Goal: Check status

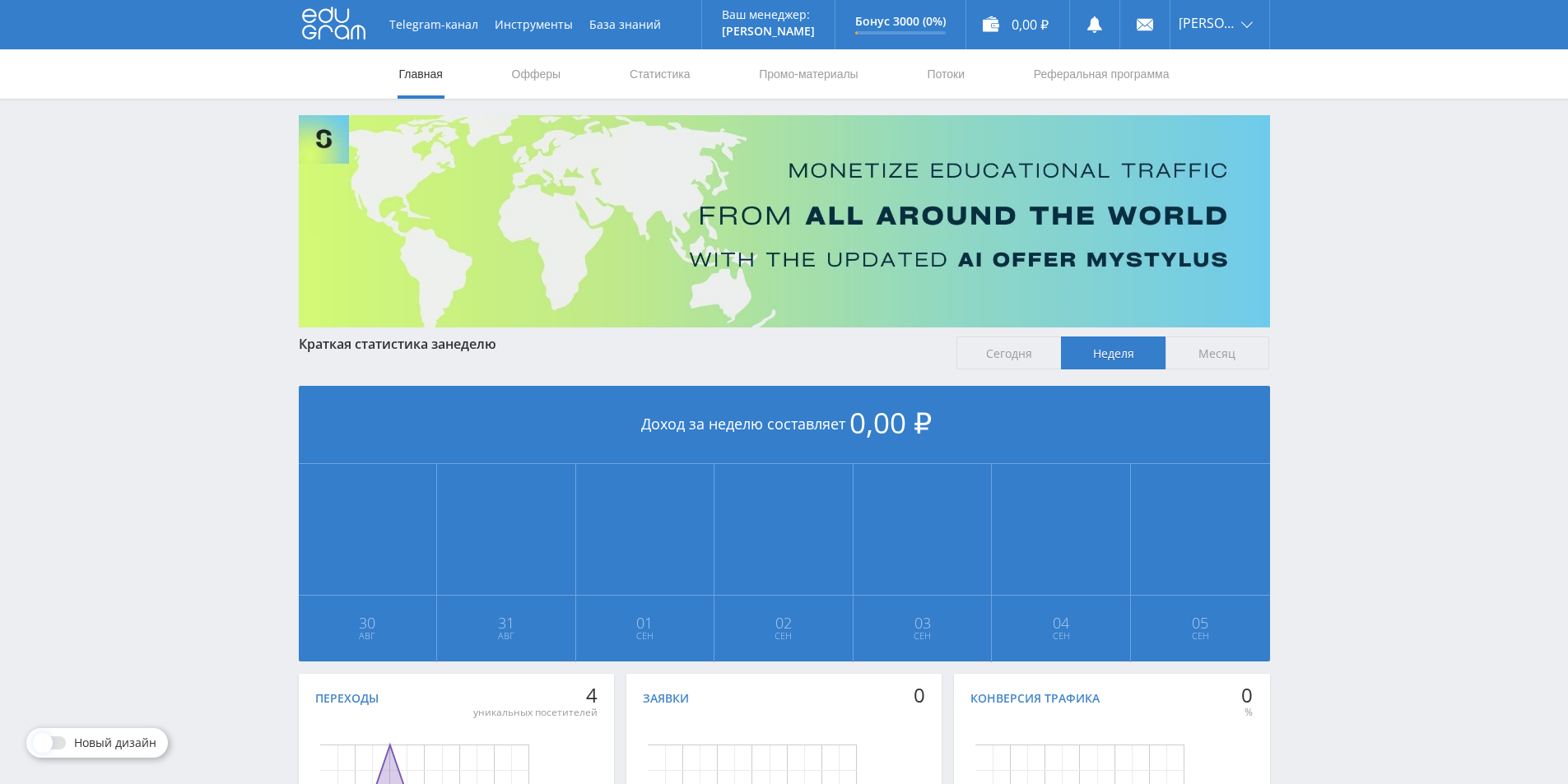
click at [1246, 352] on span "Месяц" at bounding box center [1218, 352] width 105 height 33
click at [0, 0] on input "Месяц" at bounding box center [0, 0] width 0 height 0
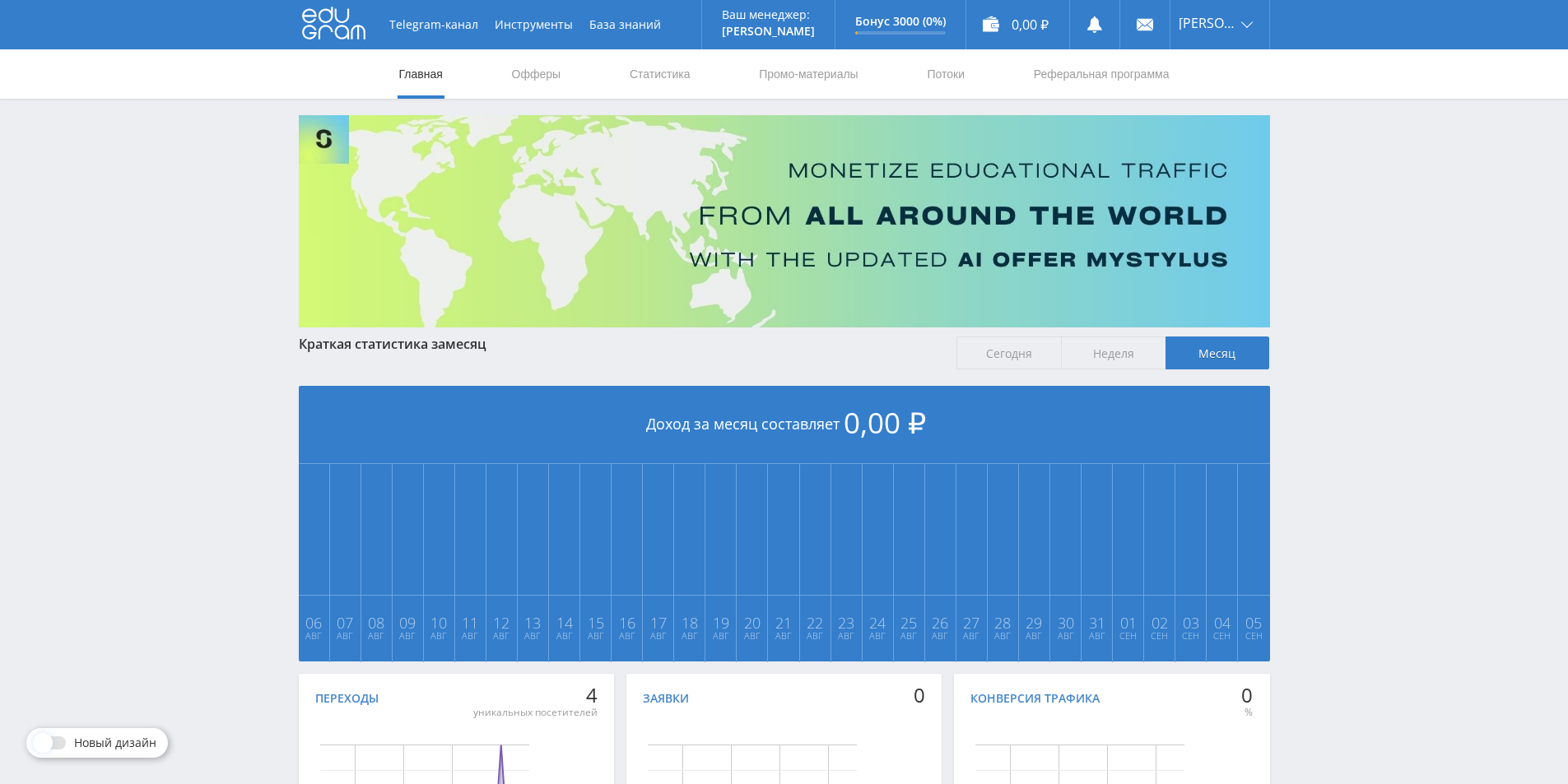
click at [1134, 354] on span "Неделя" at bounding box center [1114, 352] width 105 height 33
click at [0, 0] on input "Неделя" at bounding box center [0, 0] width 0 height 0
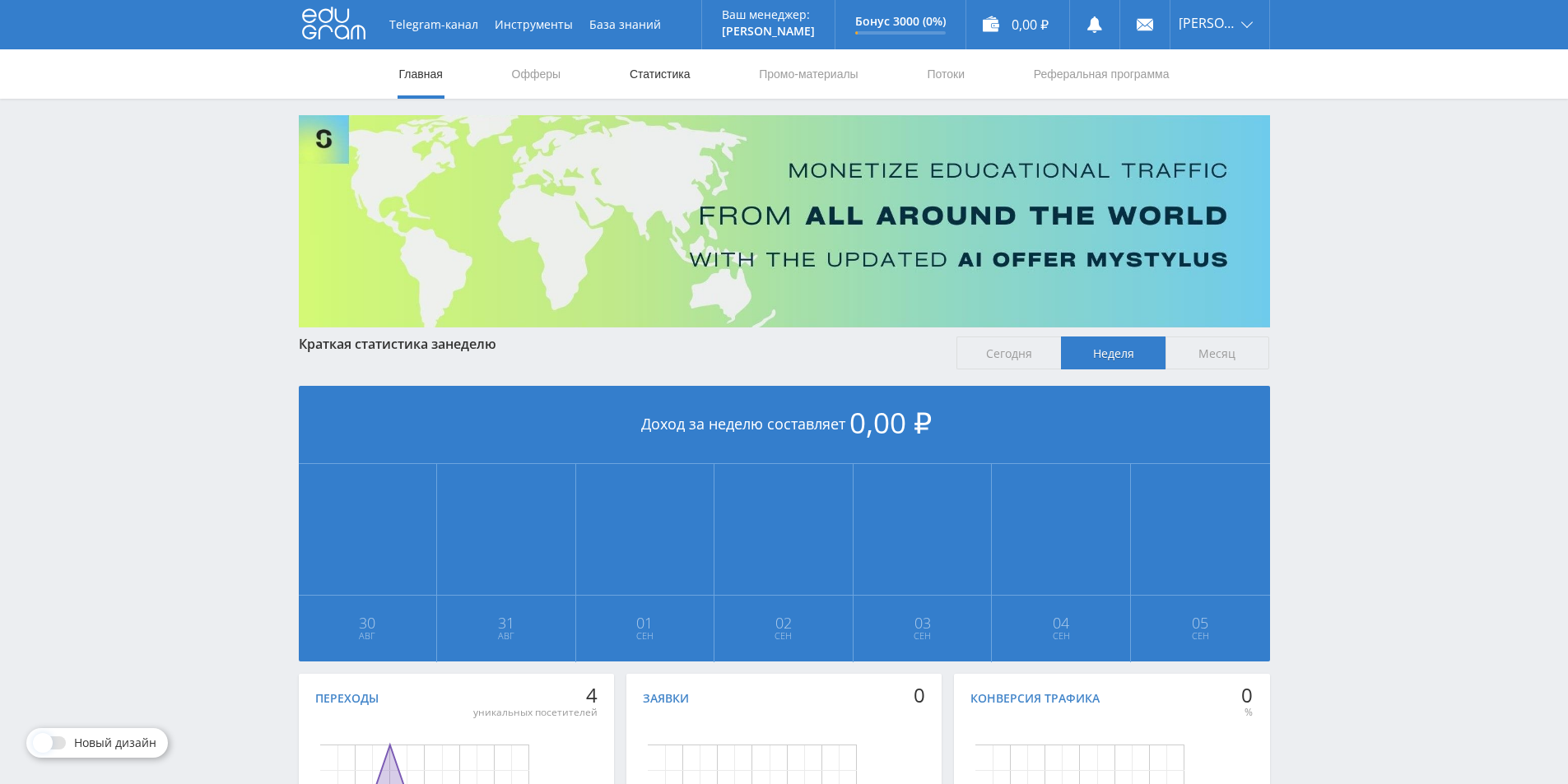
click at [682, 77] on link "Статистика" at bounding box center [659, 74] width 64 height 49
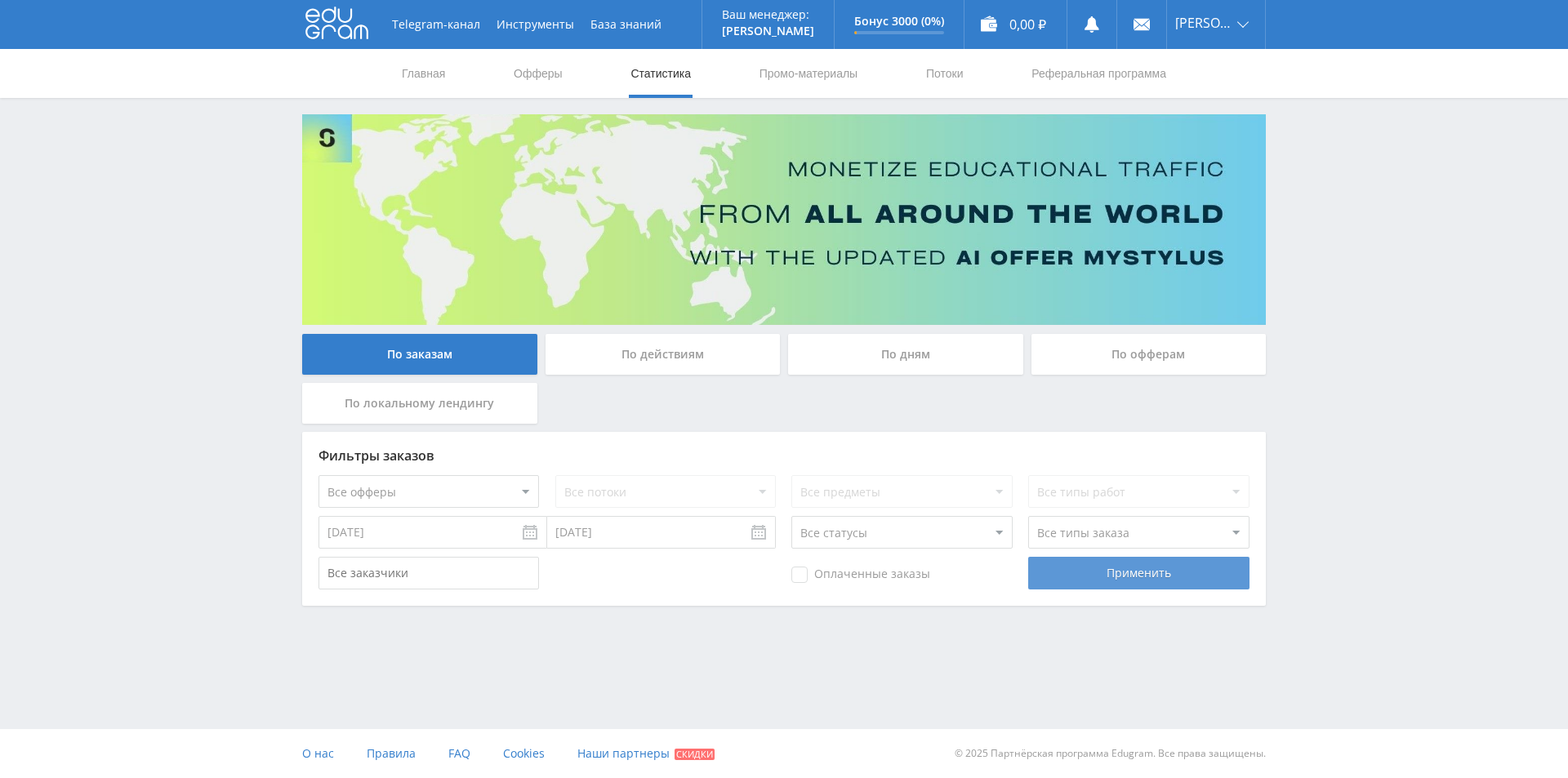
click at [1151, 584] on div "Применить" at bounding box center [1138, 573] width 221 height 32
click at [1098, 600] on div "Фильтры заказов Все офферы MyStylus MyStylus - Revshare Кампус AI Studybay Авто…" at bounding box center [784, 519] width 963 height 174
click at [925, 522] on select "Все статусы В аукционе В работе На гарантии Завершен Возврат Черновик" at bounding box center [901, 532] width 221 height 32
click at [830, 366] on div "По дням" at bounding box center [904, 355] width 235 height 41
click at [0, 0] on input "По дням" at bounding box center [0, 0] width 0 height 0
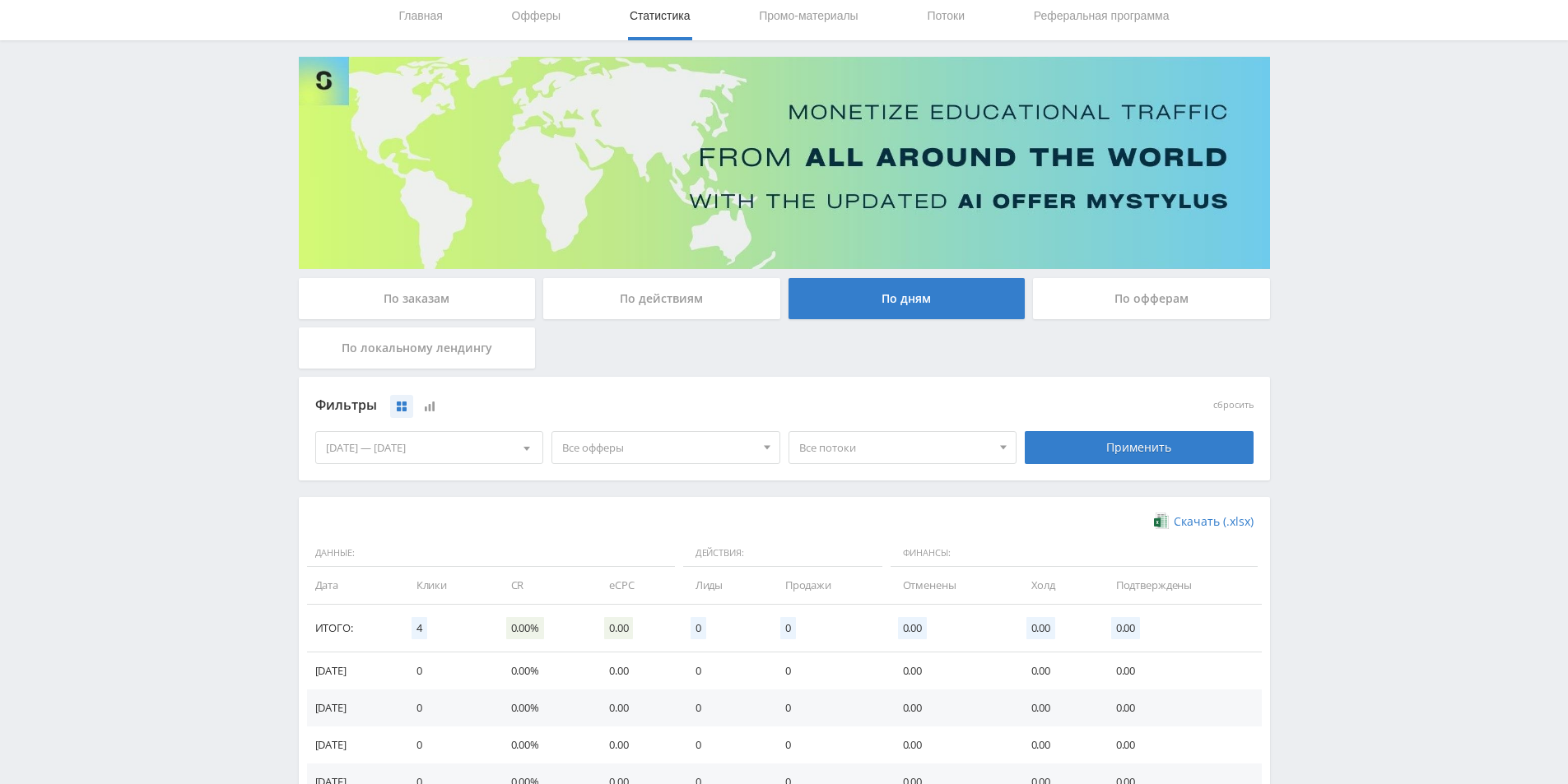
scroll to position [293, 0]
